Goal: Task Accomplishment & Management: Use online tool/utility

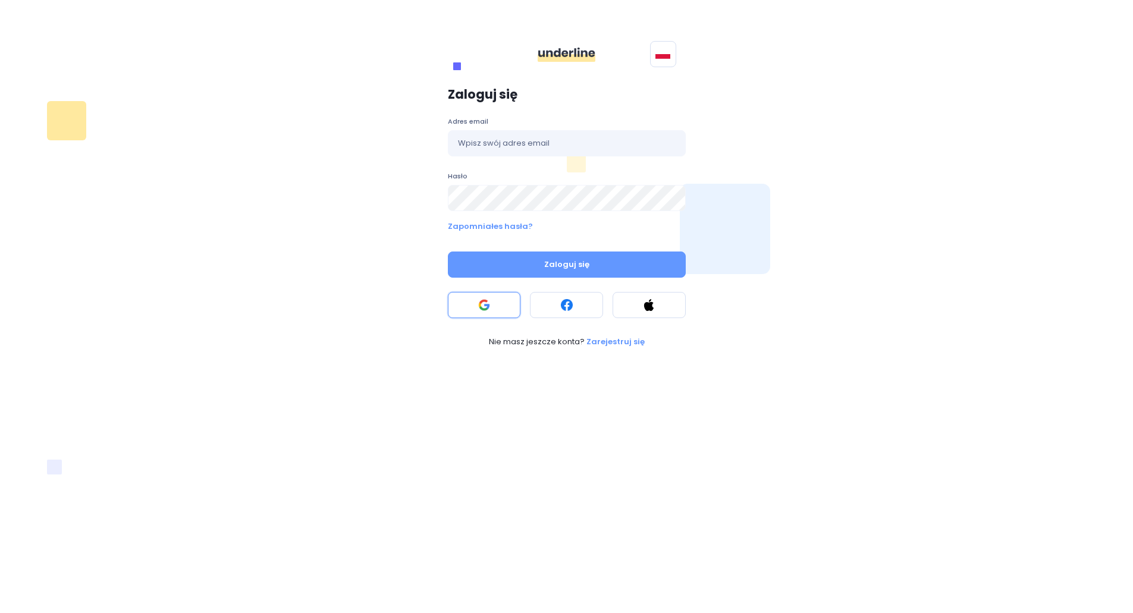
click at [491, 305] on button at bounding box center [484, 305] width 73 height 26
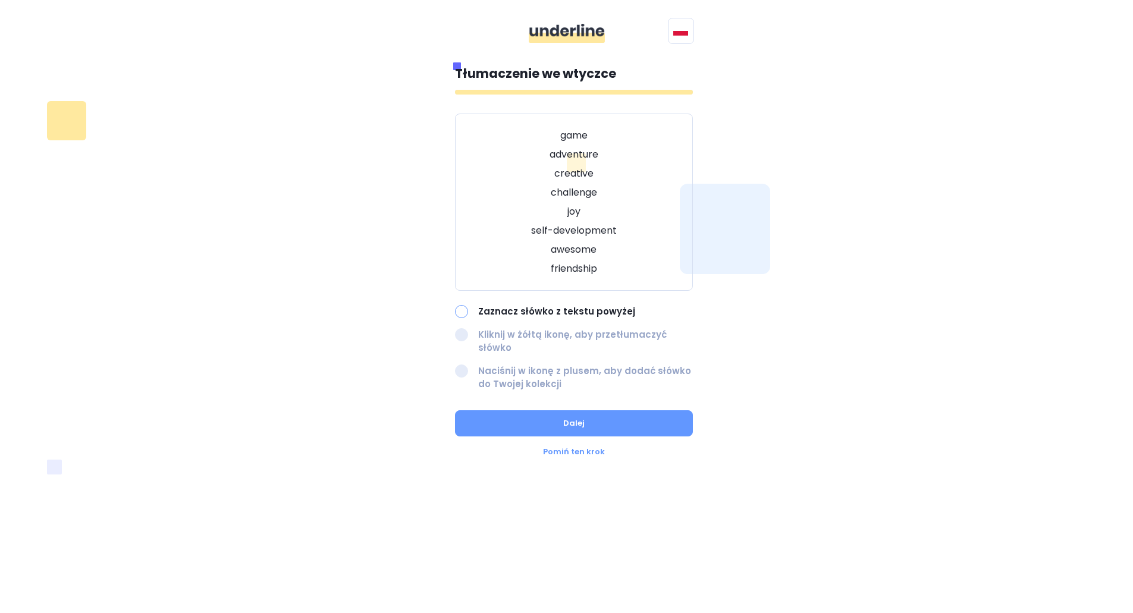
click at [573, 446] on div "Pomiń ten krok" at bounding box center [574, 452] width 238 height 12
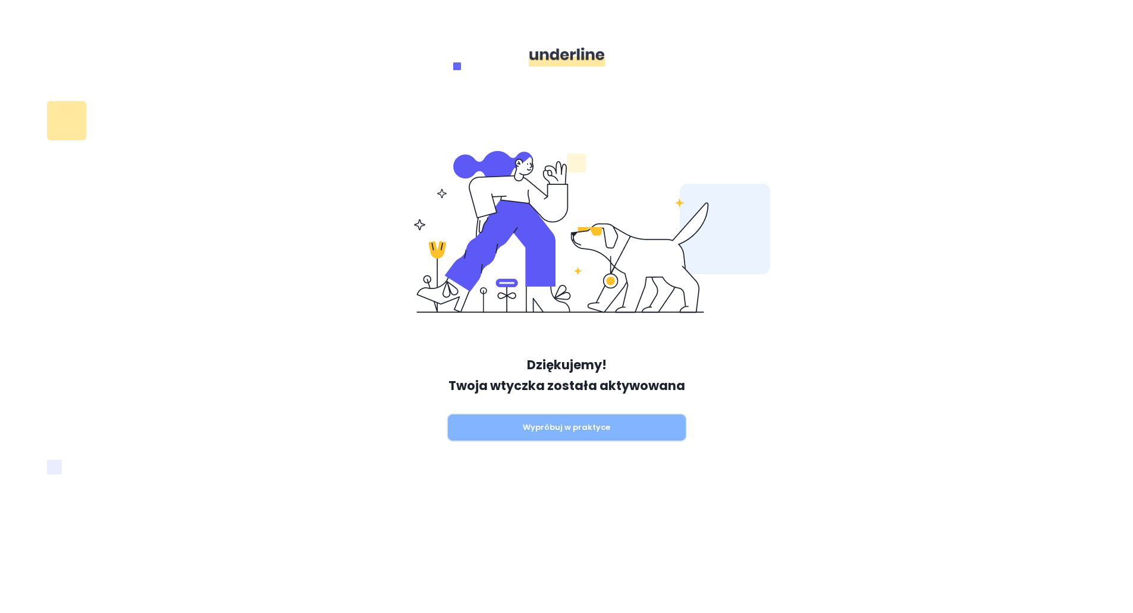
click at [591, 431] on button "Wypróbuj w praktyce" at bounding box center [567, 428] width 238 height 26
